Goal: Register for event/course

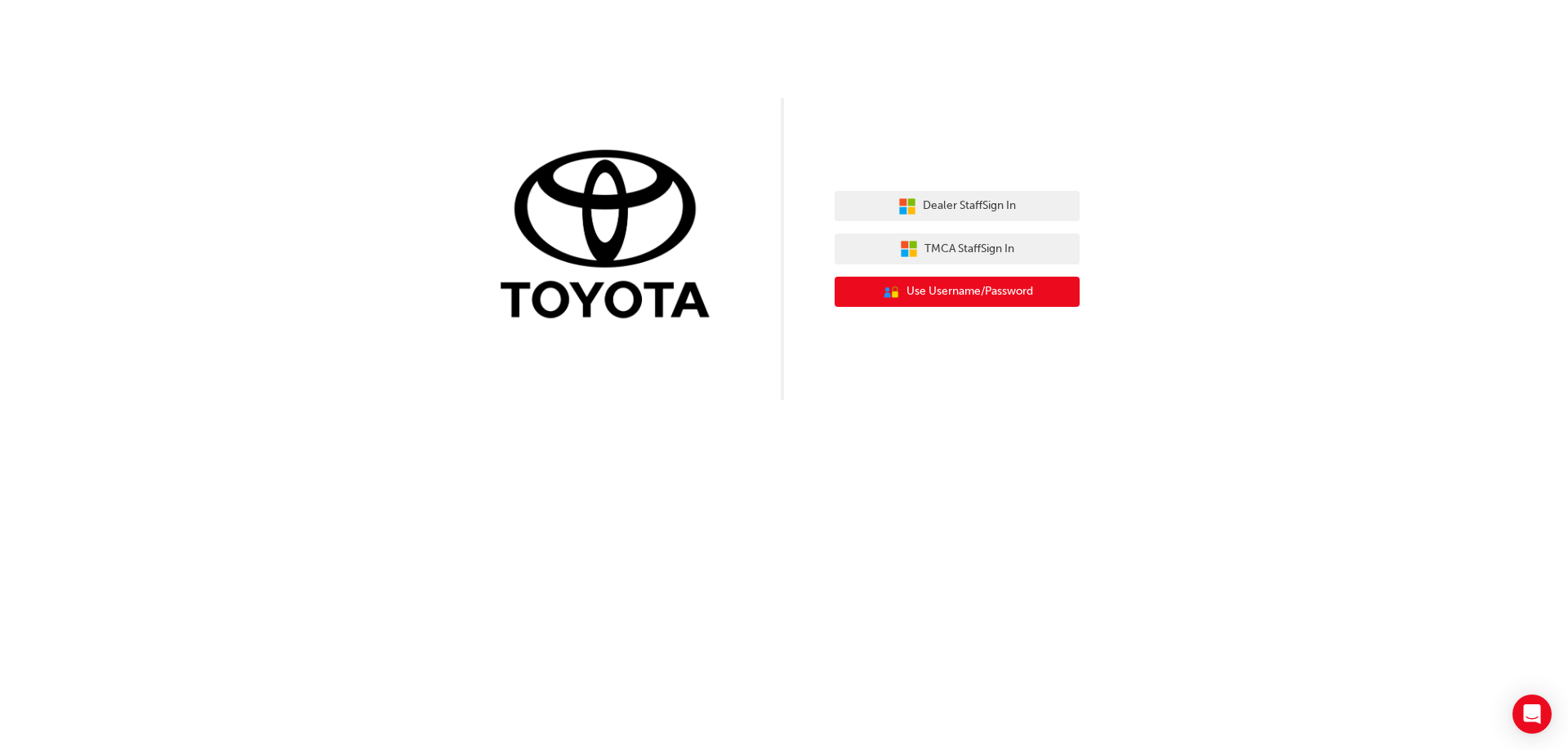
click at [962, 291] on span "Use Username/Password" at bounding box center [970, 292] width 127 height 19
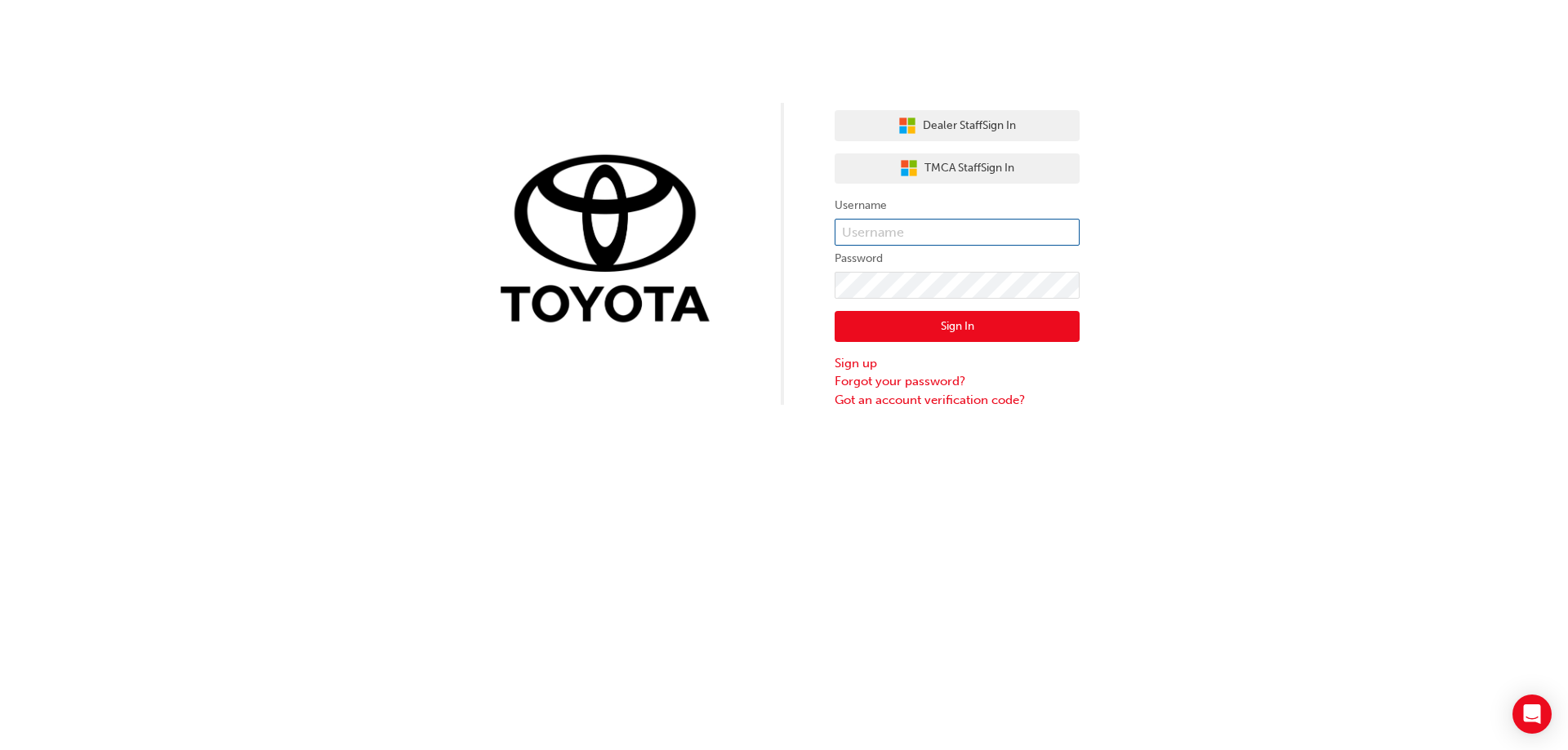
click at [898, 233] on input "text" at bounding box center [957, 233] width 245 height 28
click at [1136, 209] on div "Dealer Staff Sign In TMCA Staff Sign In Username Password Sign In Sign up Forgo…" at bounding box center [784, 204] width 1568 height 408
click at [926, 126] on span "Dealer Staff Sign In" at bounding box center [969, 126] width 93 height 19
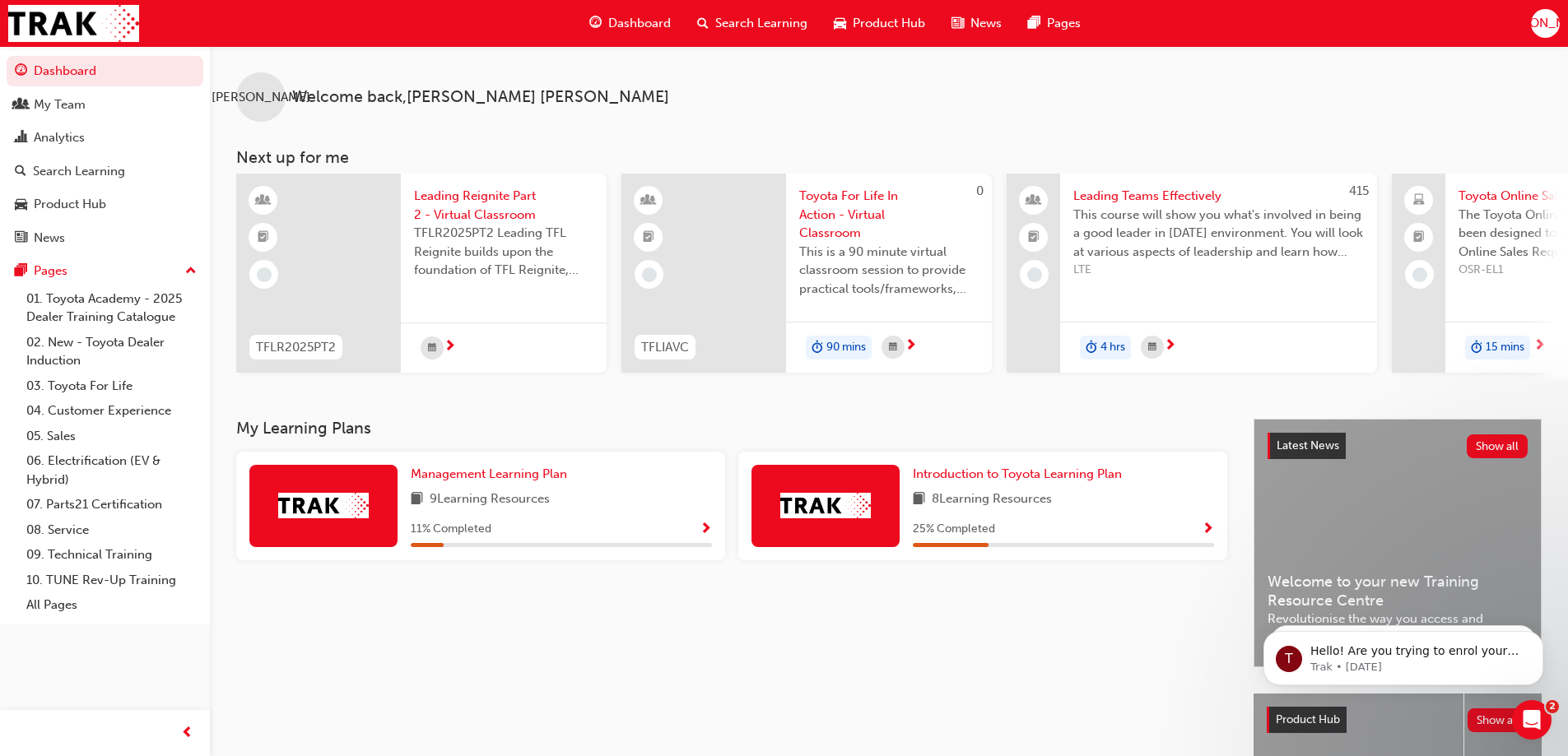
click at [452, 345] on span "next-icon" at bounding box center [449, 347] width 12 height 15
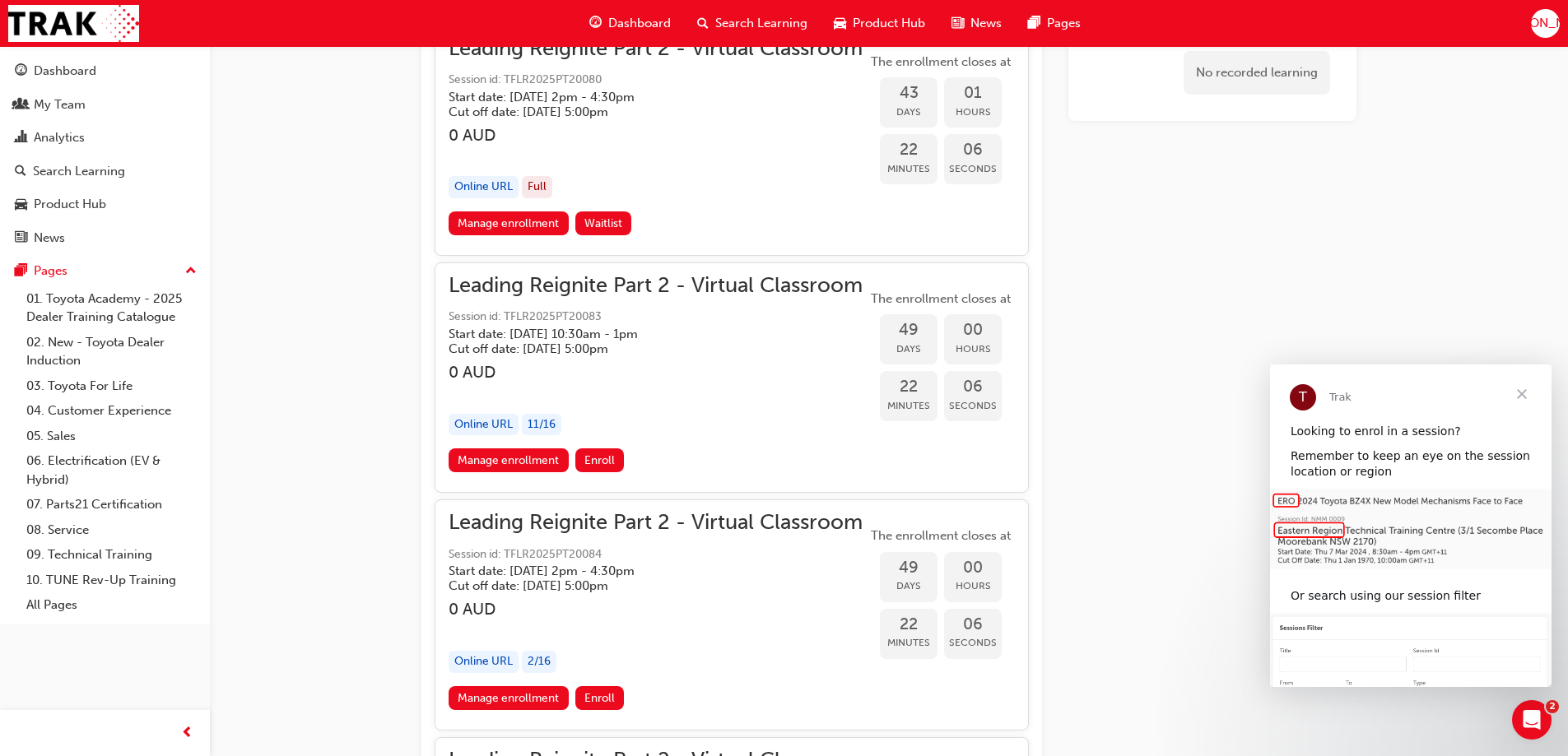
scroll to position [11001, 0]
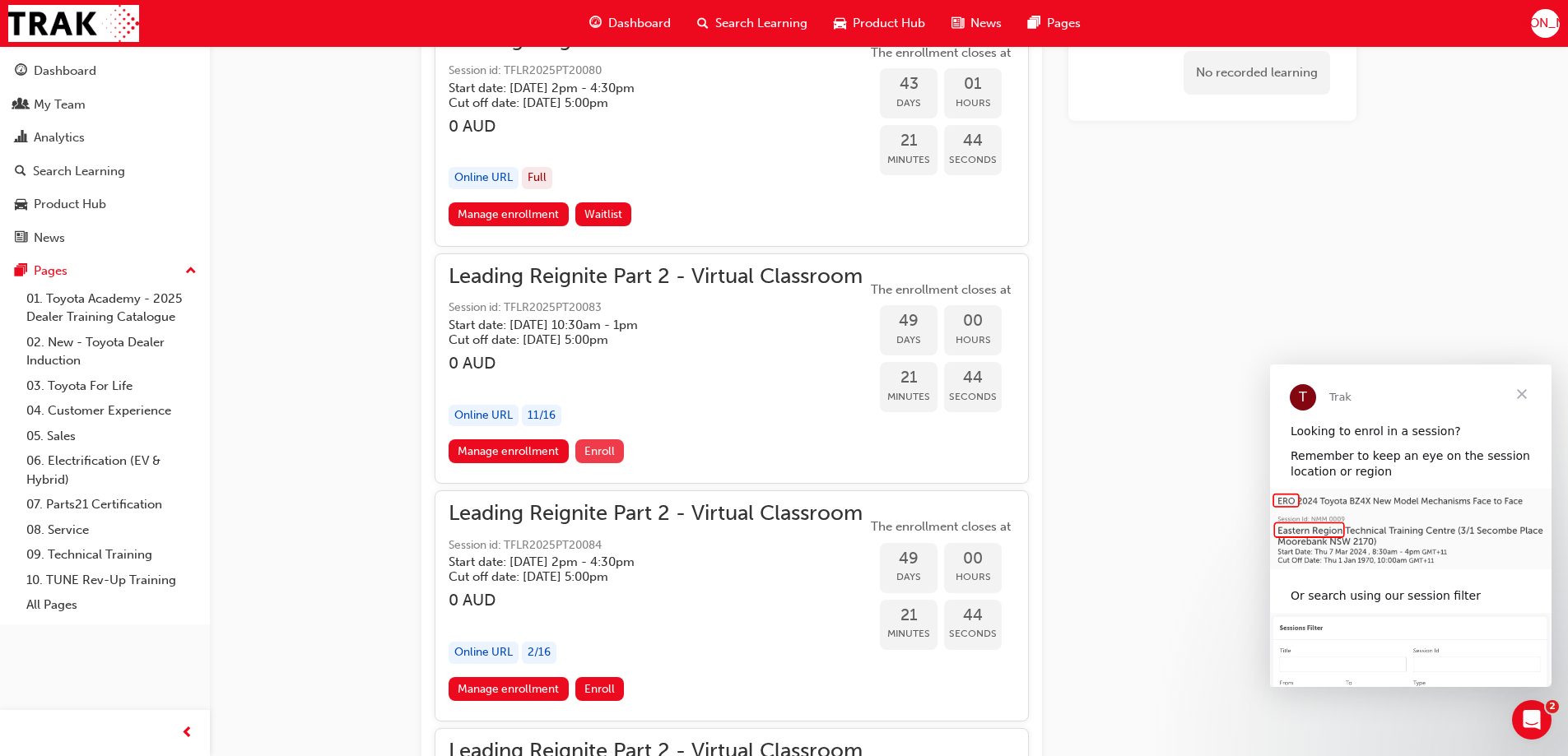
click at [605, 452] on span "Enroll" at bounding box center [600, 451] width 30 height 14
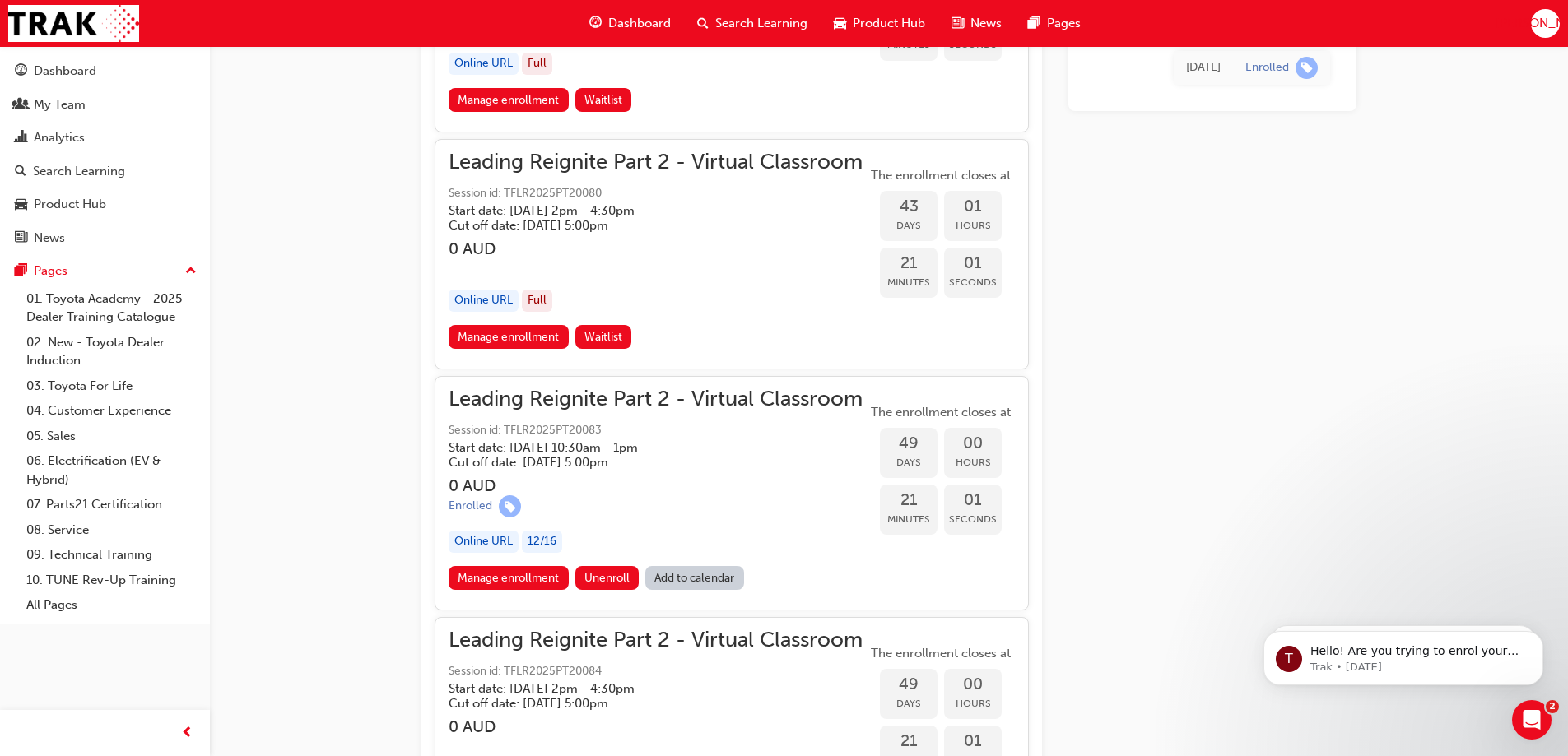
scroll to position [11001, 0]
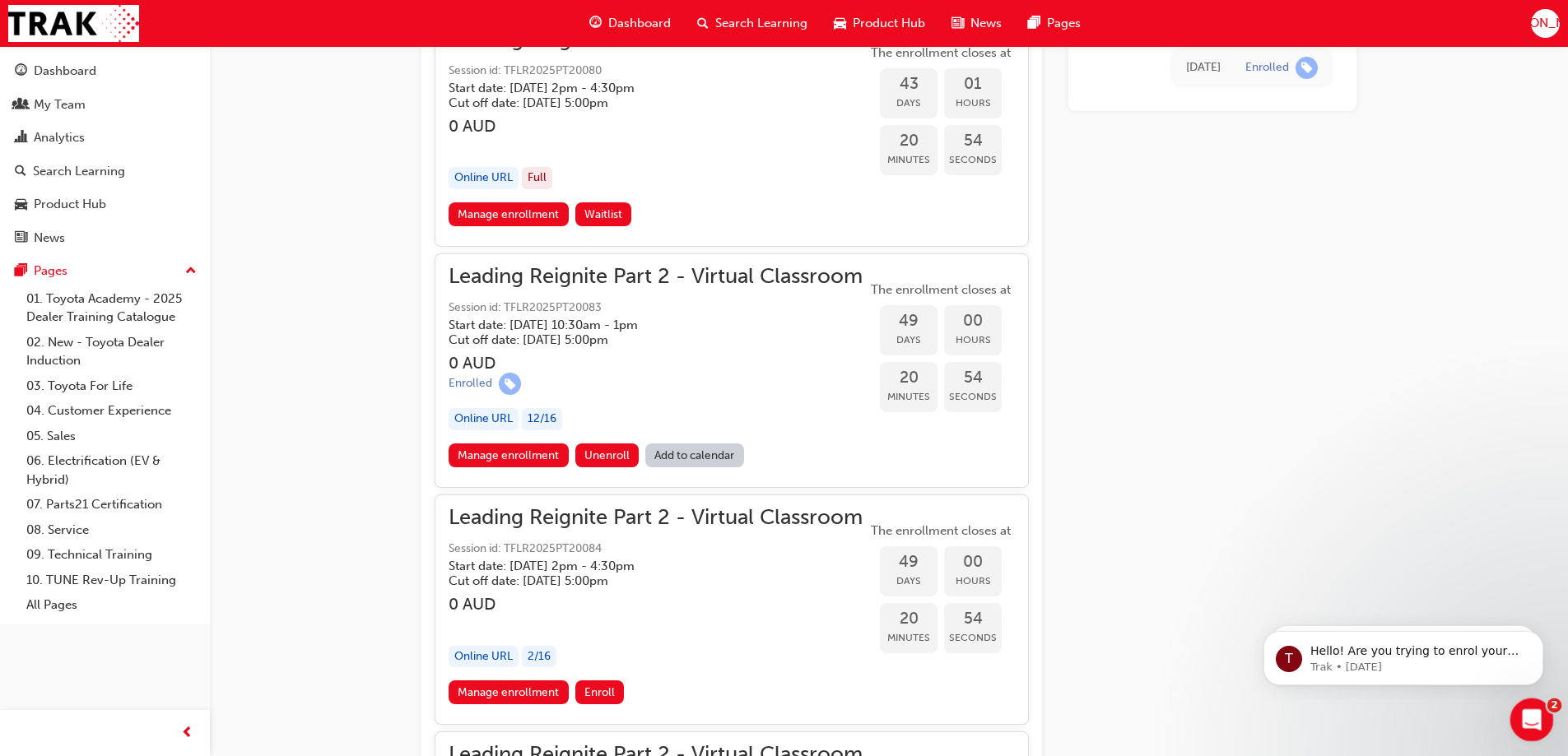
click at [1531, 706] on div "Open Intercom Messenger" at bounding box center [1530, 718] width 54 height 54
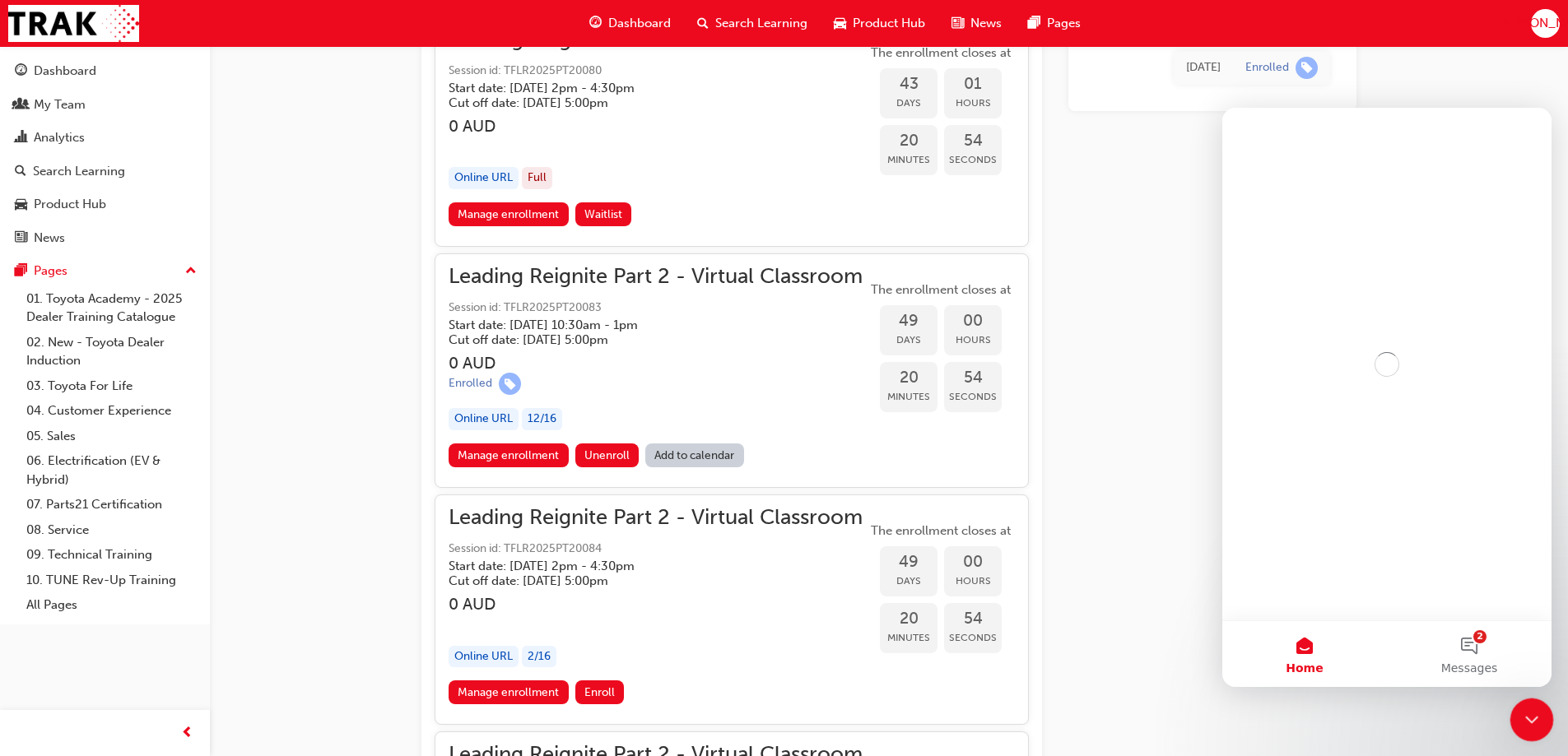
scroll to position [0, 0]
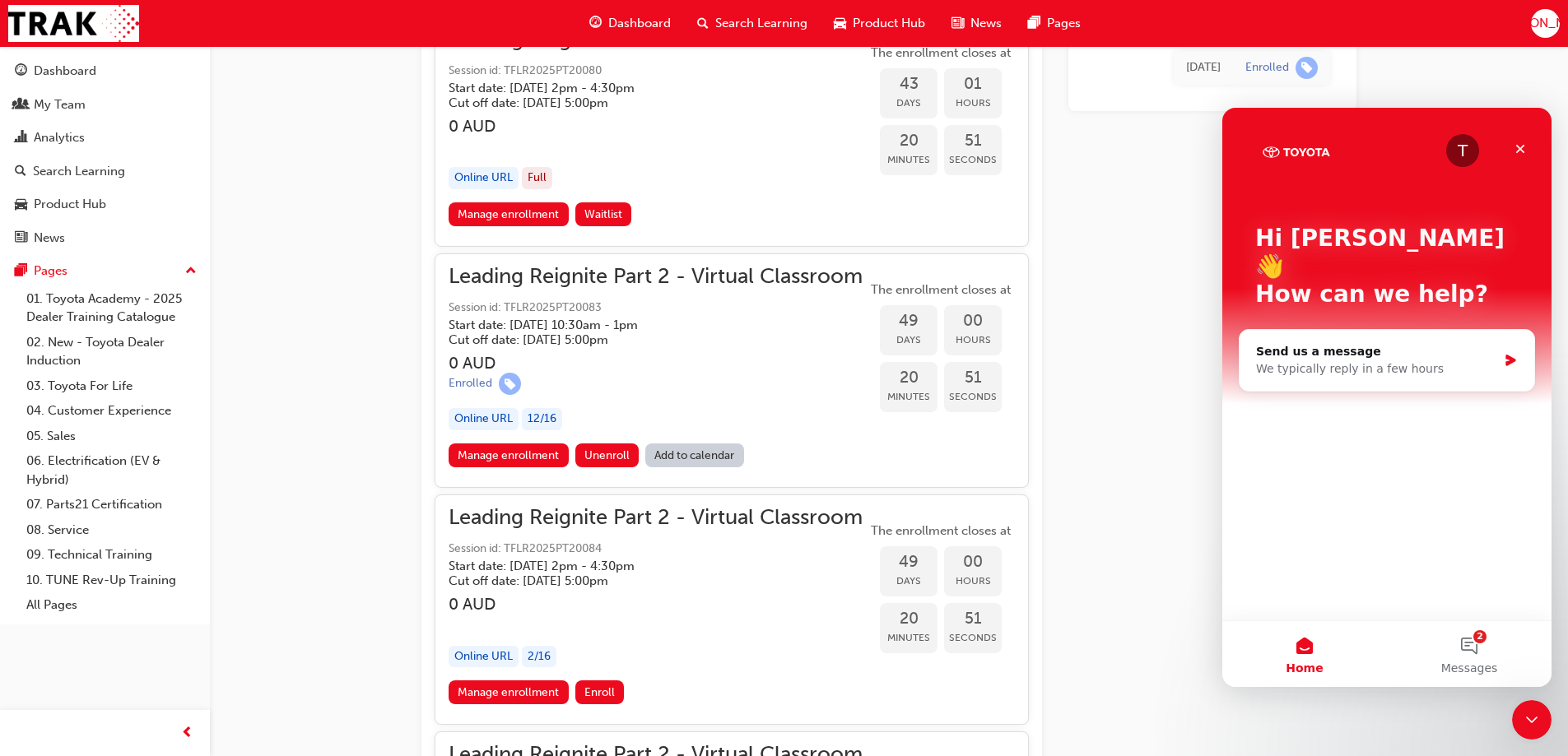
click at [1516, 144] on icon "Close" at bounding box center [1520, 149] width 13 height 13
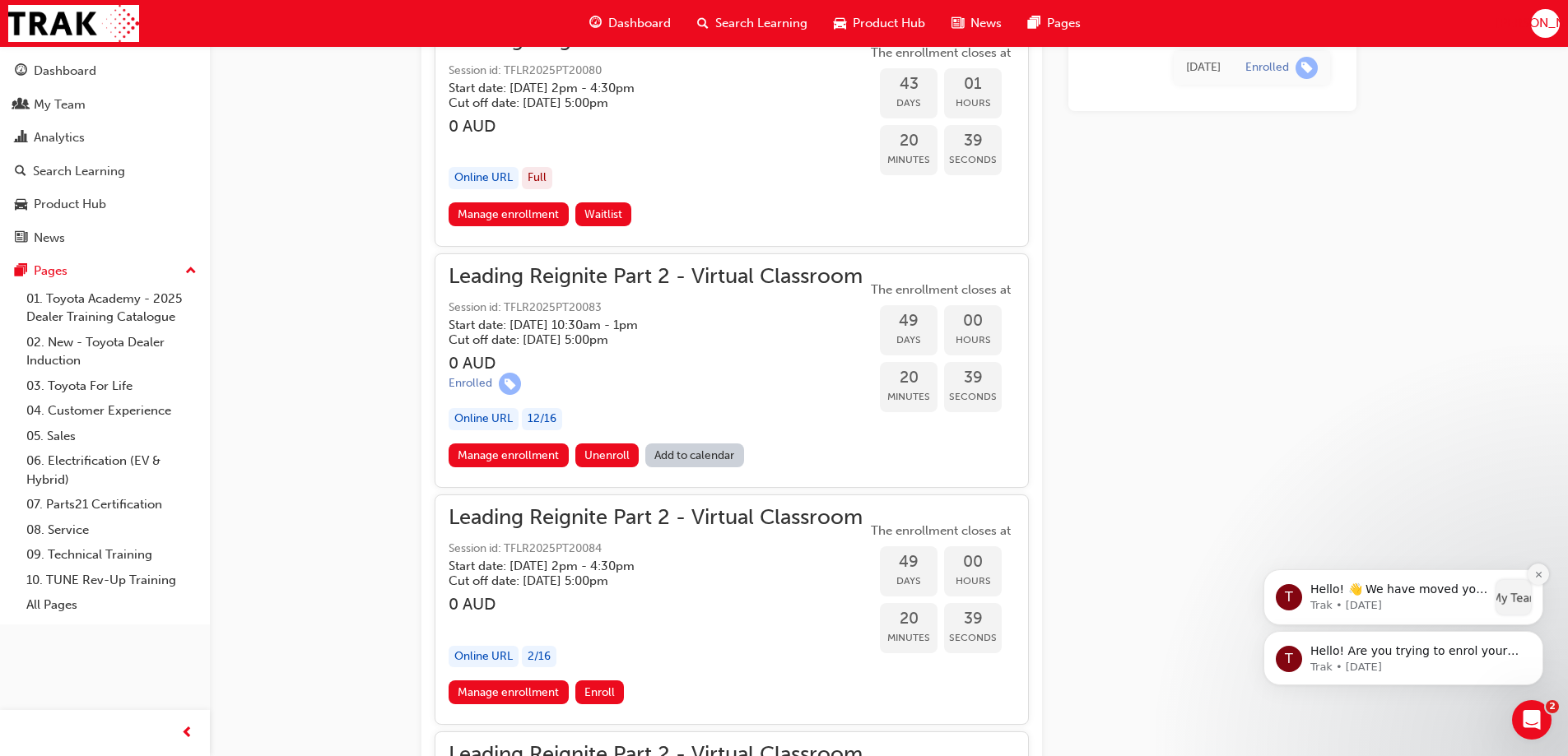
click at [1539, 577] on icon "Dismiss notification" at bounding box center [1539, 575] width 9 height 9
click at [1534, 637] on icon "Dismiss notification" at bounding box center [1539, 636] width 9 height 9
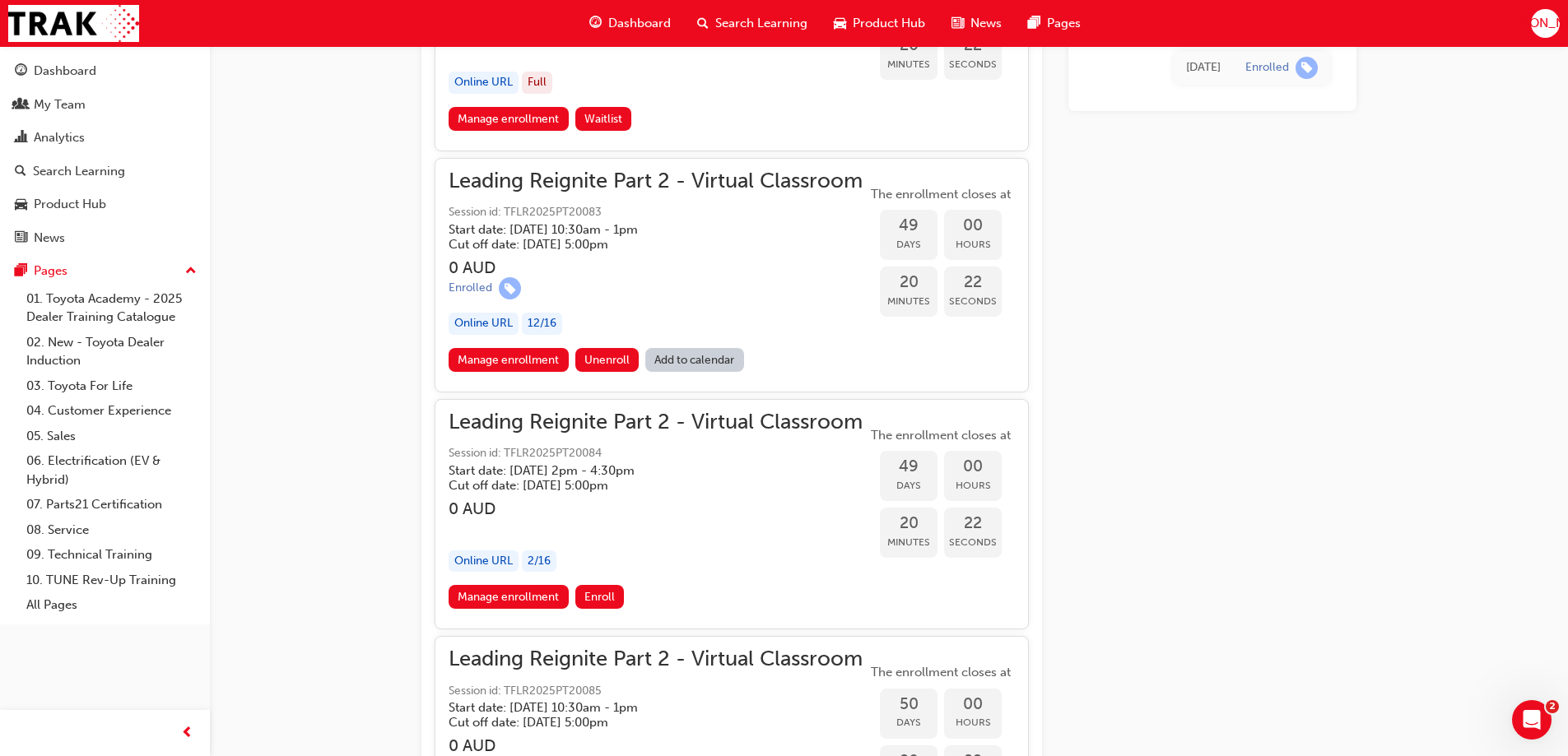
scroll to position [11083, 0]
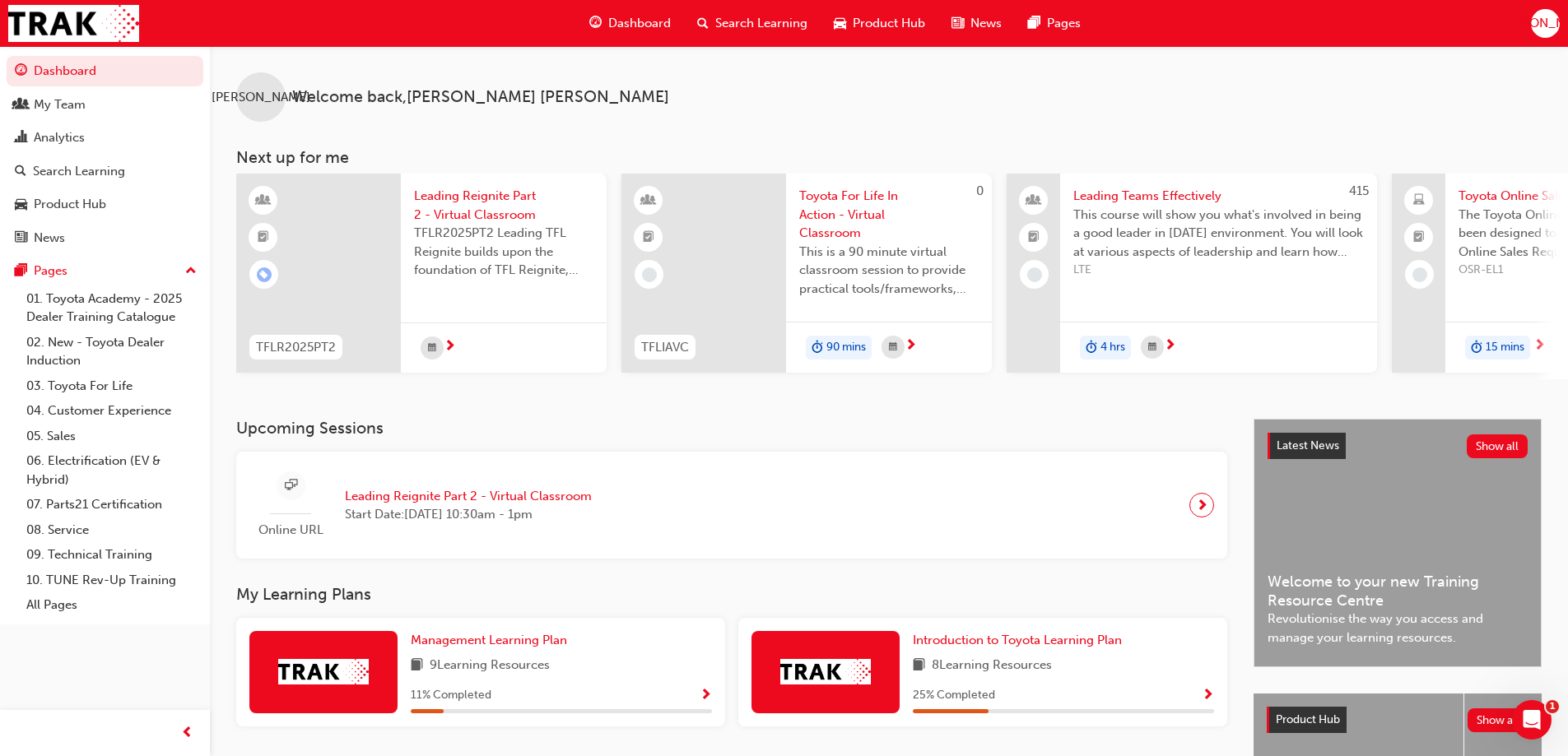
click at [1206, 513] on span "next-icon" at bounding box center [1202, 505] width 12 height 23
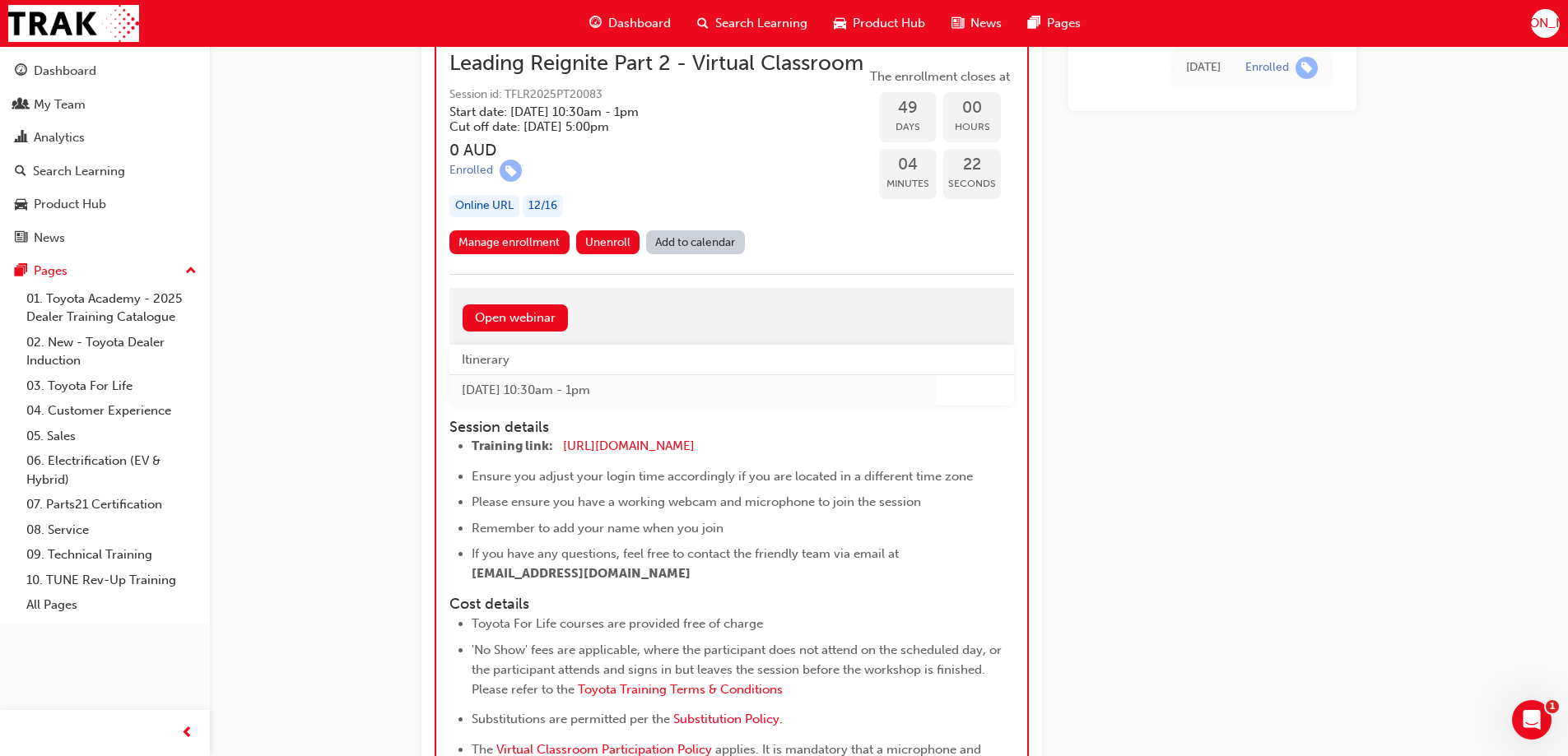
scroll to position [11175, 0]
